Goal: Transaction & Acquisition: Purchase product/service

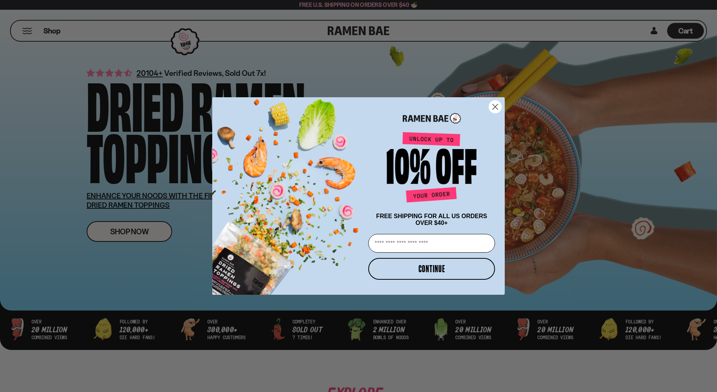
click at [500, 107] on circle "Close dialog" at bounding box center [495, 107] width 12 height 12
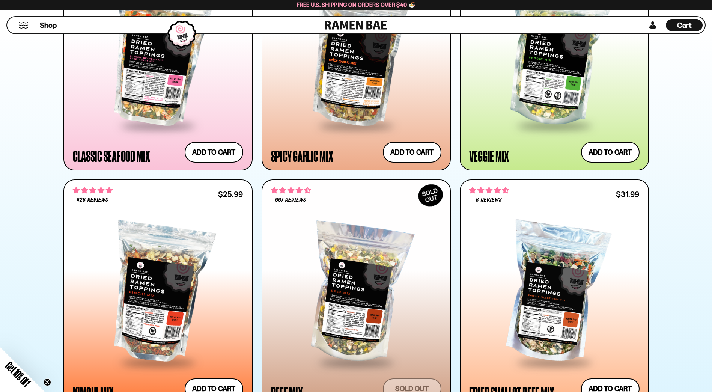
scroll to position [375, 0]
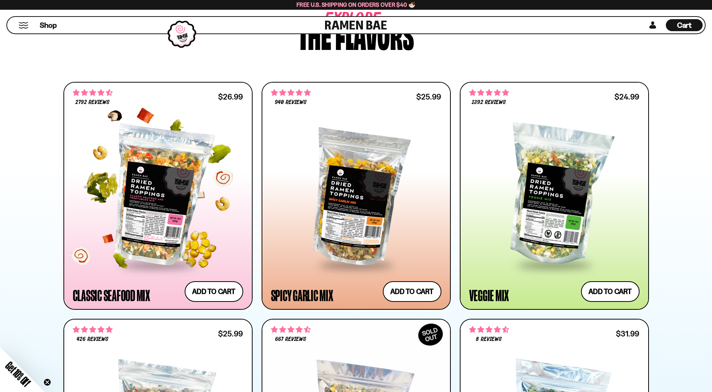
click at [161, 217] on div at bounding box center [158, 195] width 170 height 137
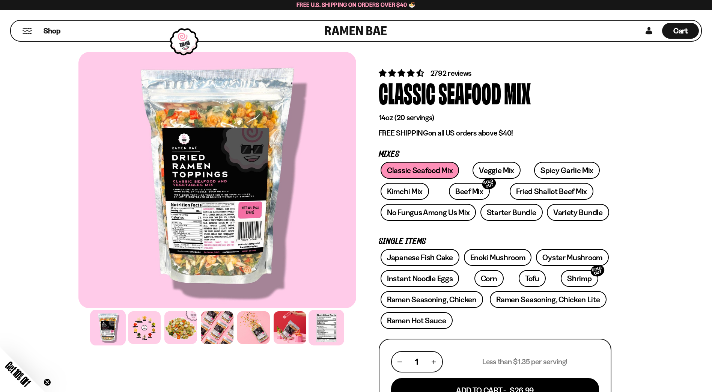
click at [326, 336] on div at bounding box center [326, 328] width 36 height 36
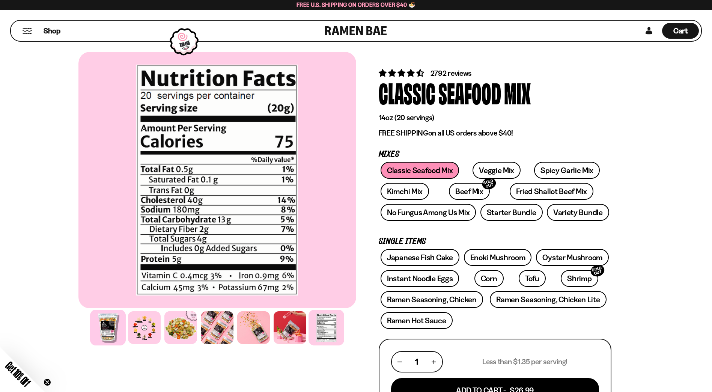
click at [113, 335] on div at bounding box center [108, 328] width 36 height 36
